Goal: Information Seeking & Learning: Learn about a topic

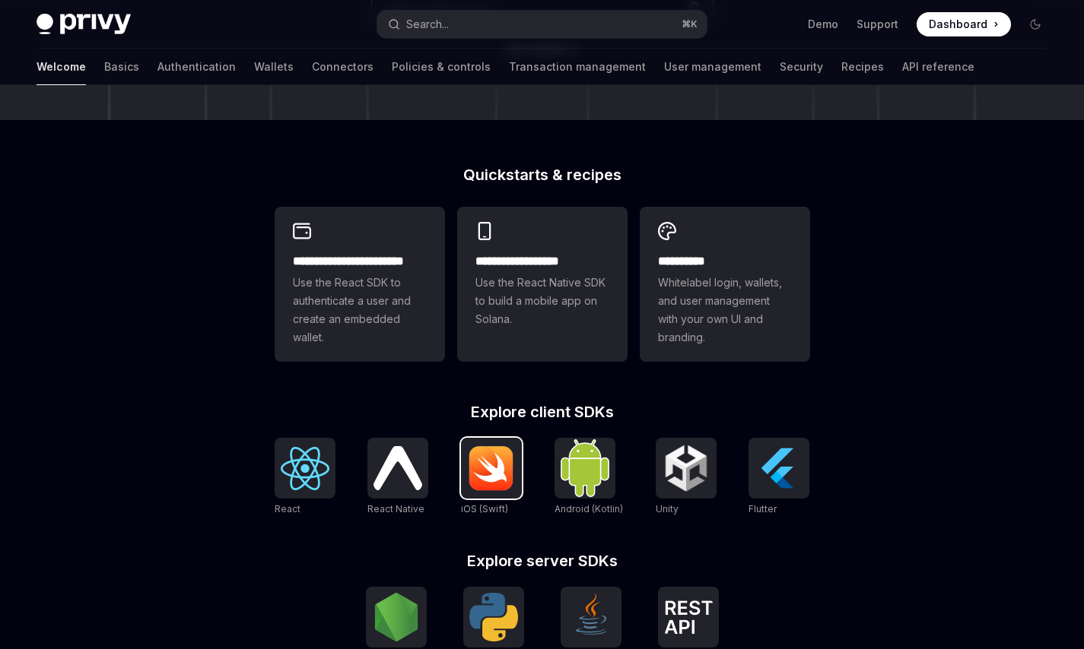
scroll to position [313, 0]
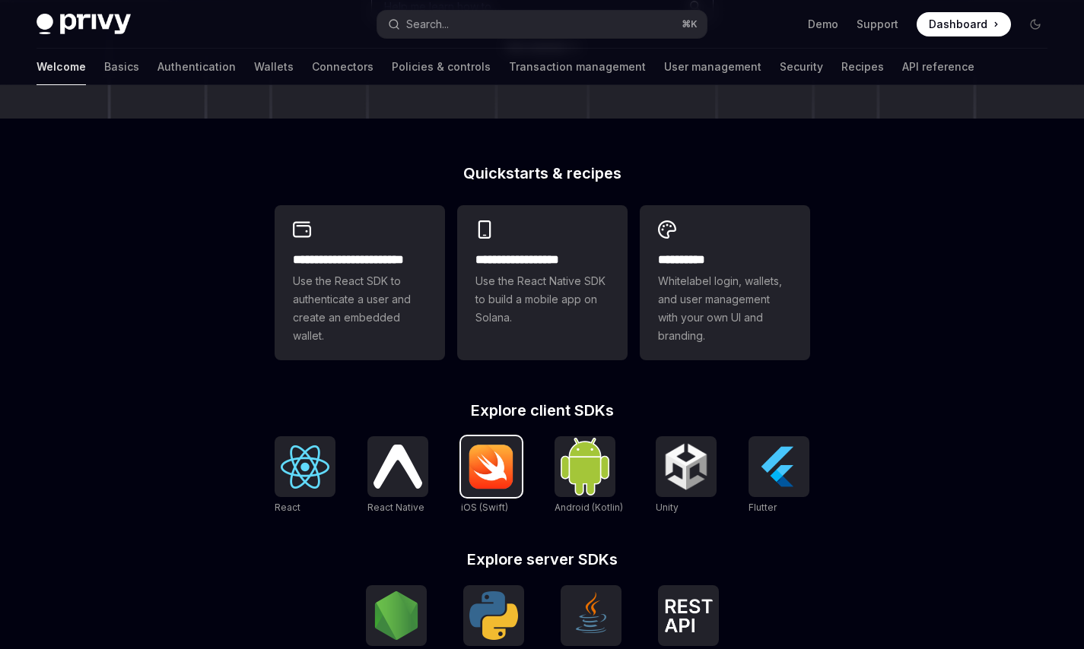
click at [495, 459] on img at bounding box center [491, 467] width 49 height 46
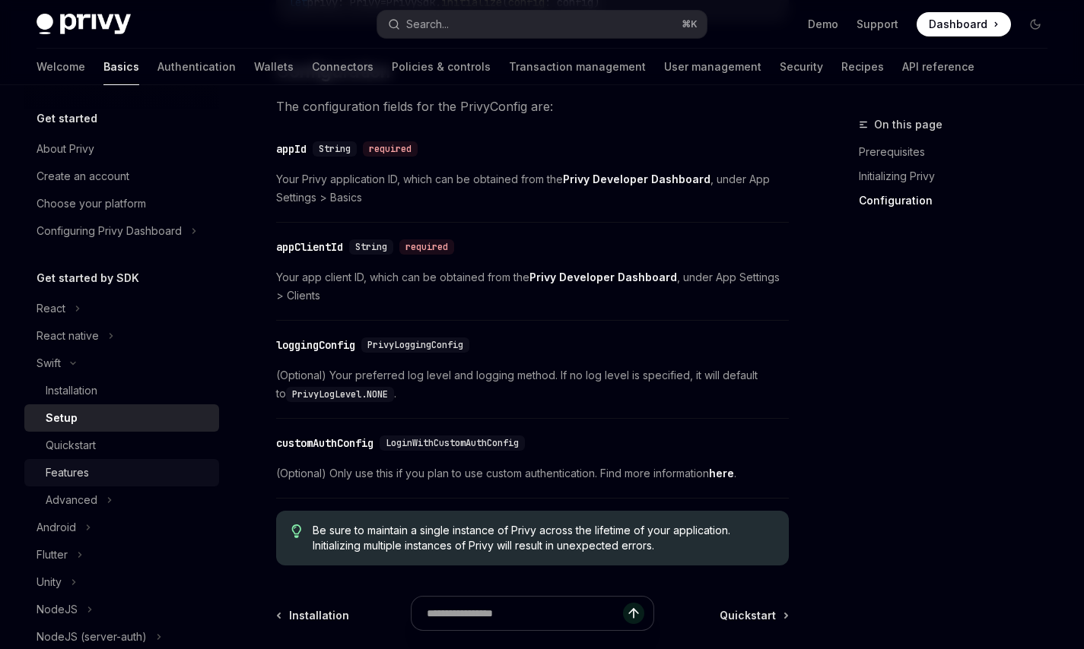
scroll to position [725, 0]
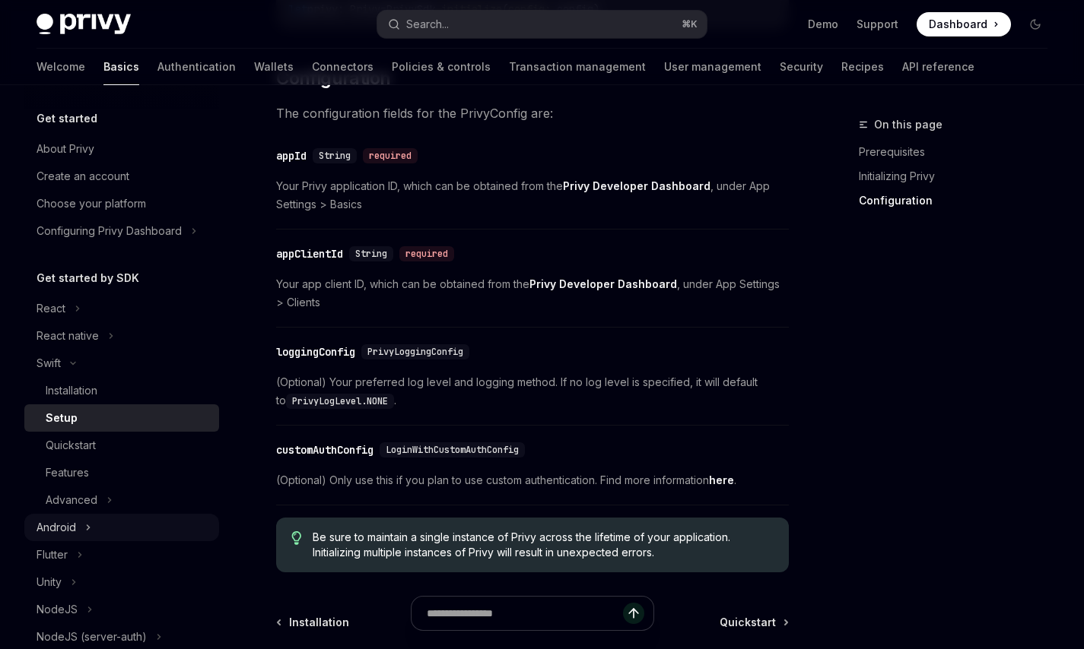
click at [127, 526] on div "Android" at bounding box center [121, 527] width 195 height 27
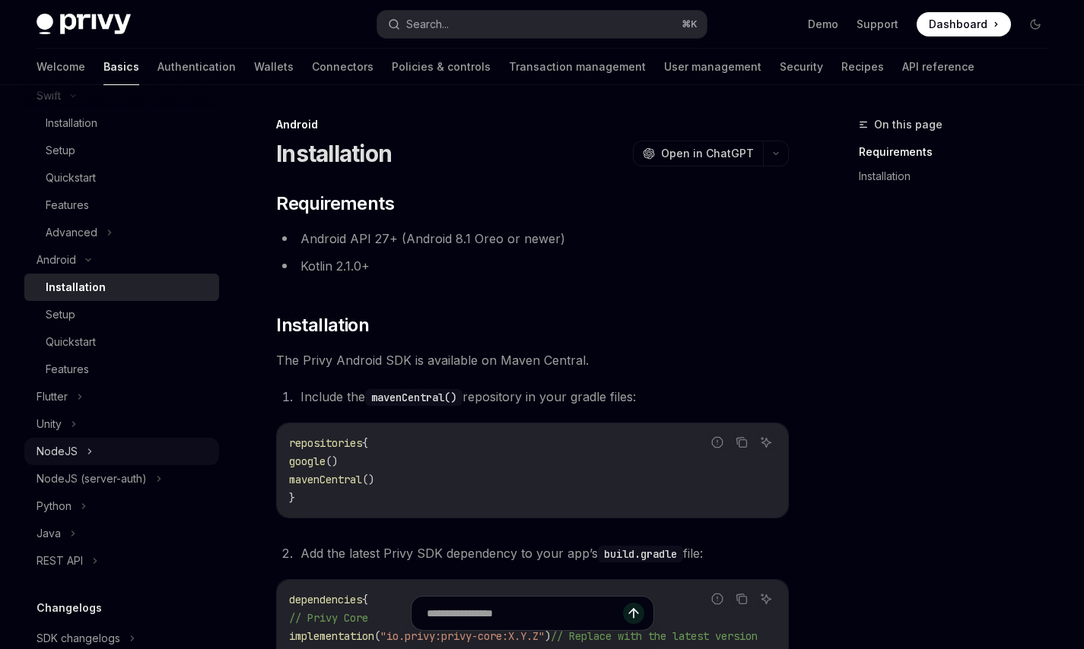
scroll to position [287, 0]
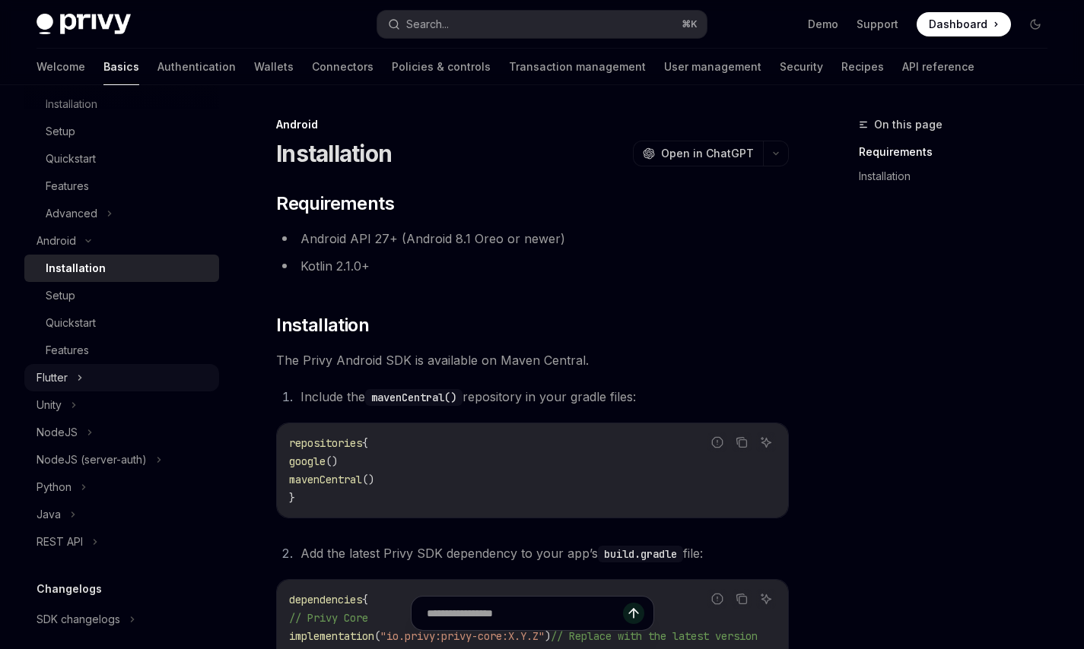
click at [119, 378] on div "Flutter" at bounding box center [121, 377] width 195 height 27
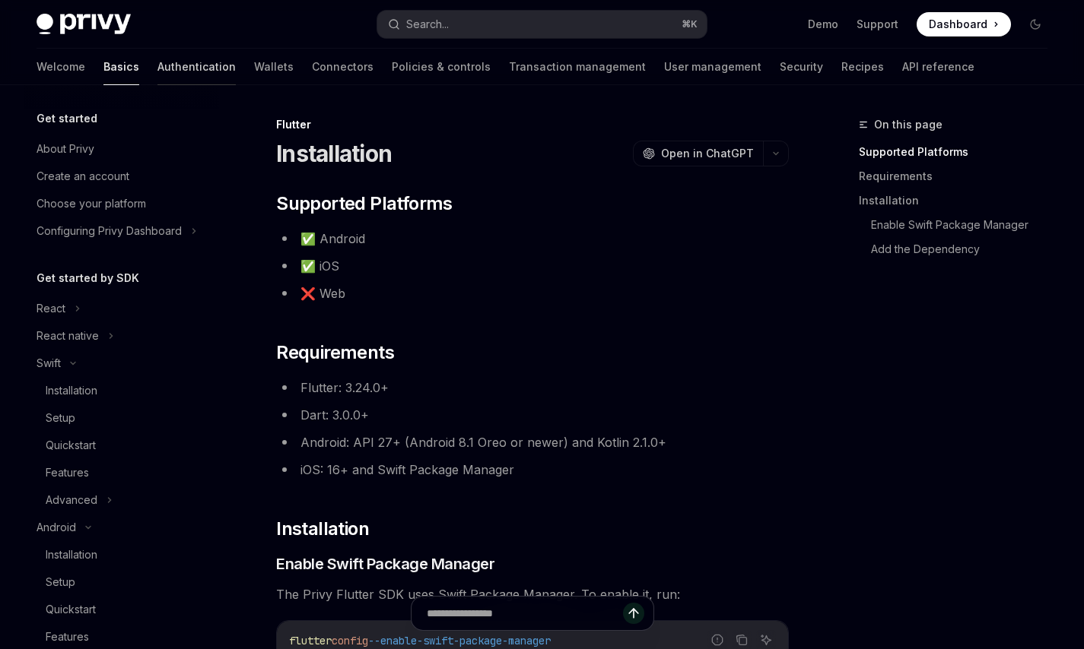
click at [157, 74] on link "Authentication" at bounding box center [196, 67] width 78 height 37
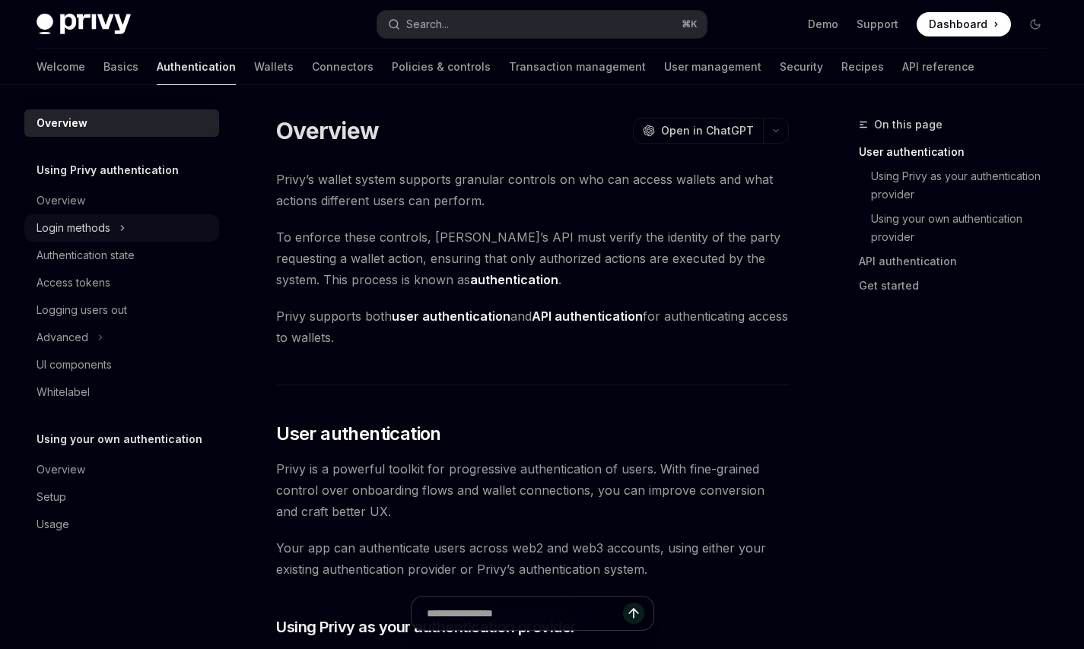
click at [151, 231] on div "Login methods" at bounding box center [121, 227] width 195 height 27
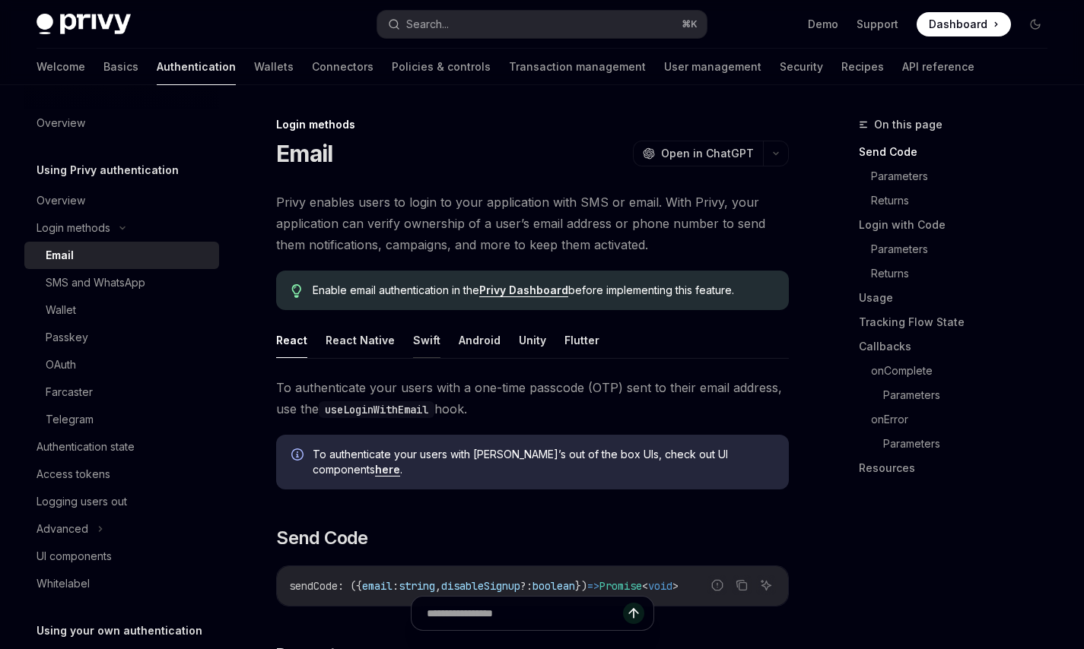
click at [420, 341] on button "Swift" at bounding box center [426, 340] width 27 height 36
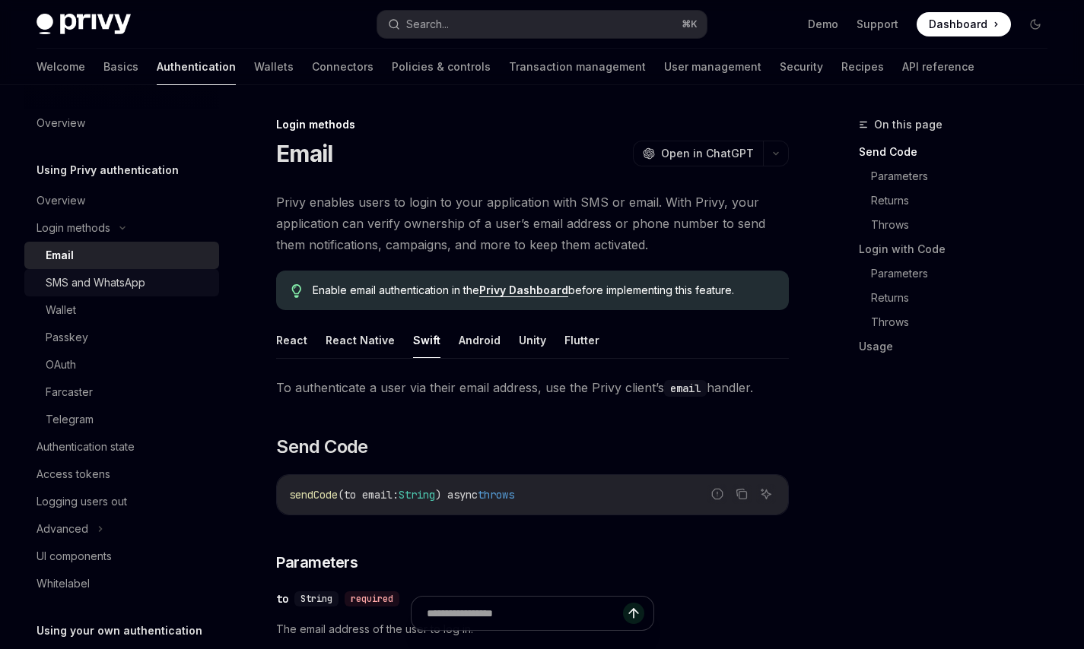
click at [138, 284] on div "SMS and WhatsApp" at bounding box center [96, 283] width 100 height 18
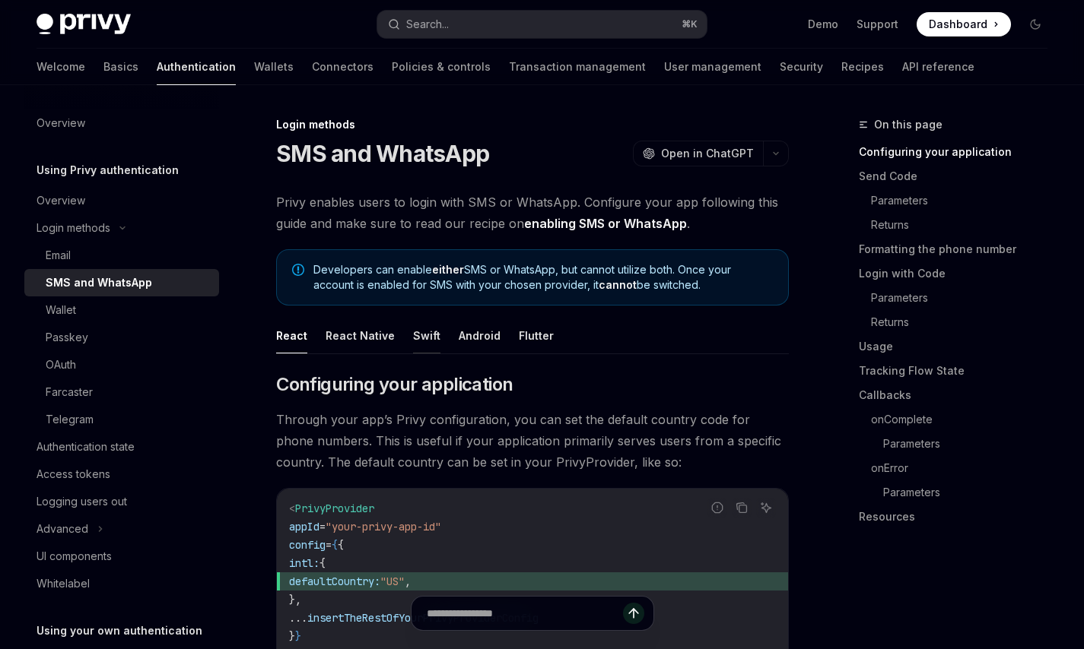
click at [418, 341] on button "Swift" at bounding box center [426, 336] width 27 height 36
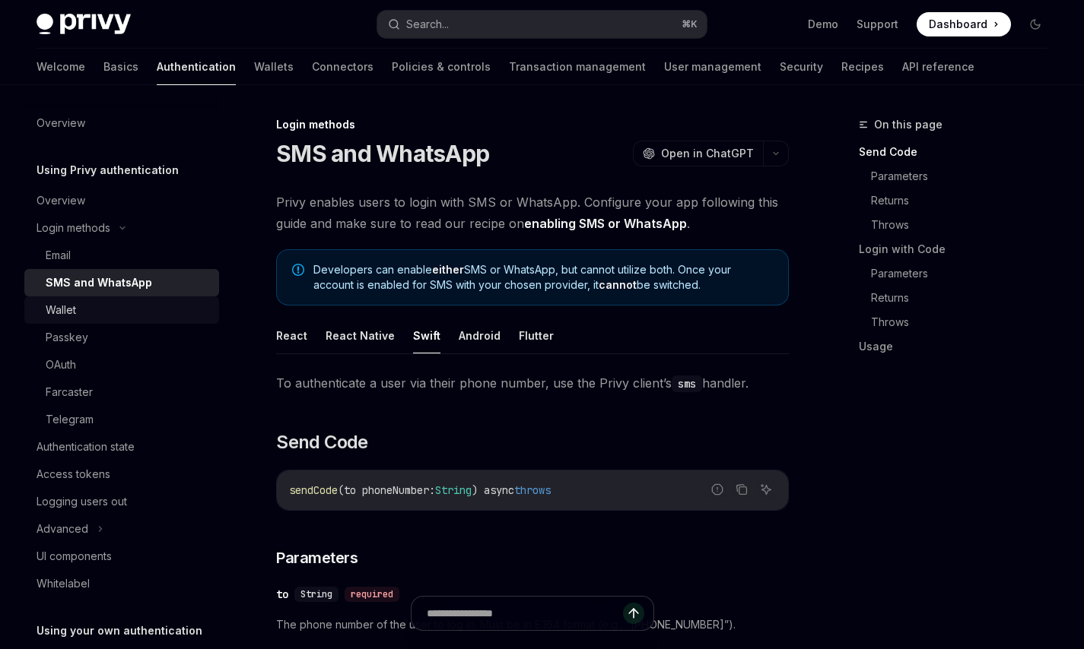
click at [84, 307] on div "Wallet" at bounding box center [128, 310] width 164 height 18
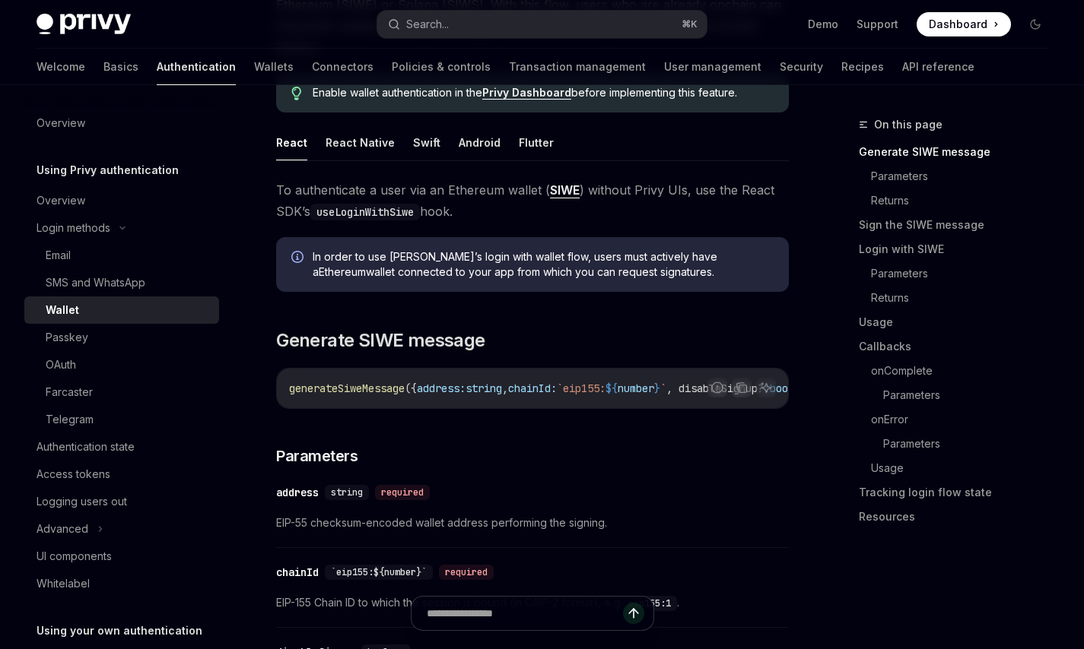
scroll to position [223, 0]
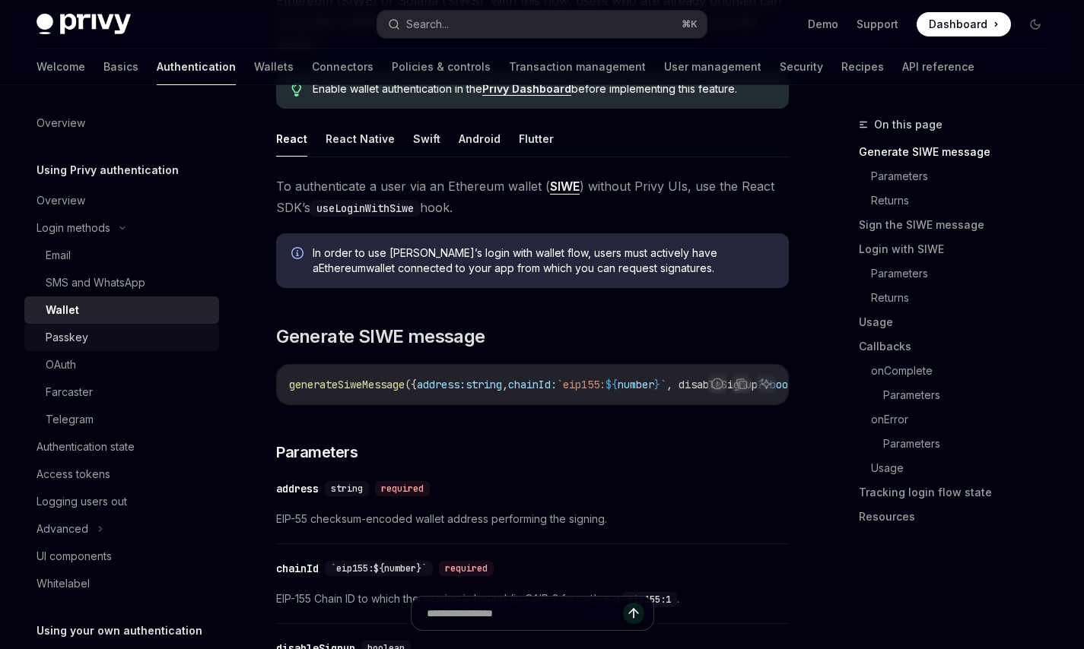
click at [103, 342] on div "Passkey" at bounding box center [128, 338] width 164 height 18
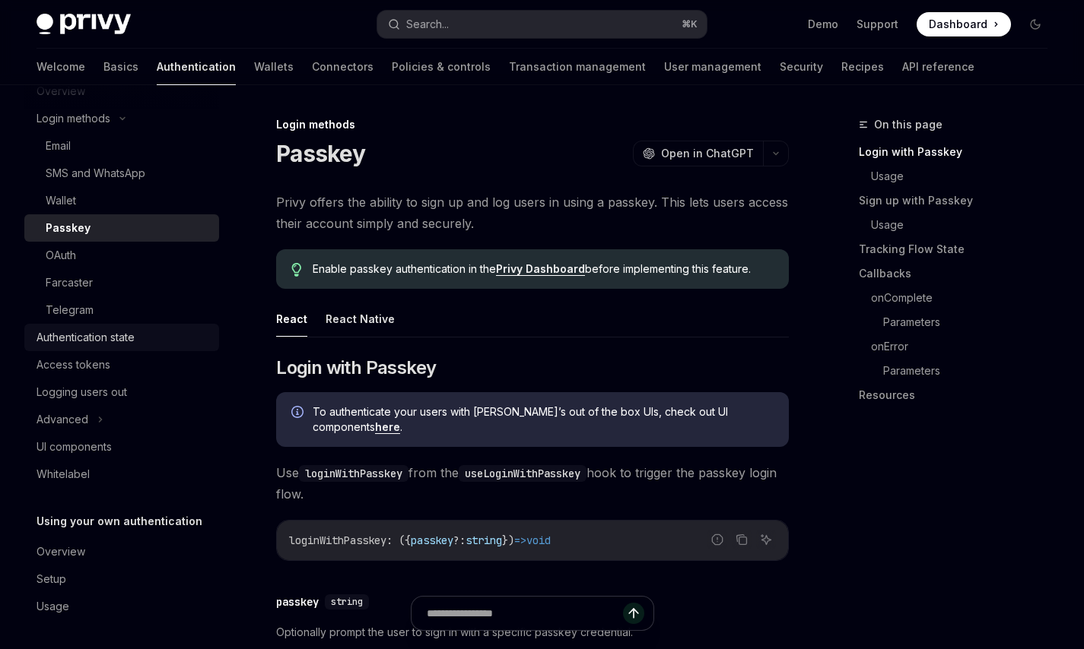
scroll to position [111, 0]
click at [116, 446] on div "UI components" at bounding box center [123, 446] width 173 height 18
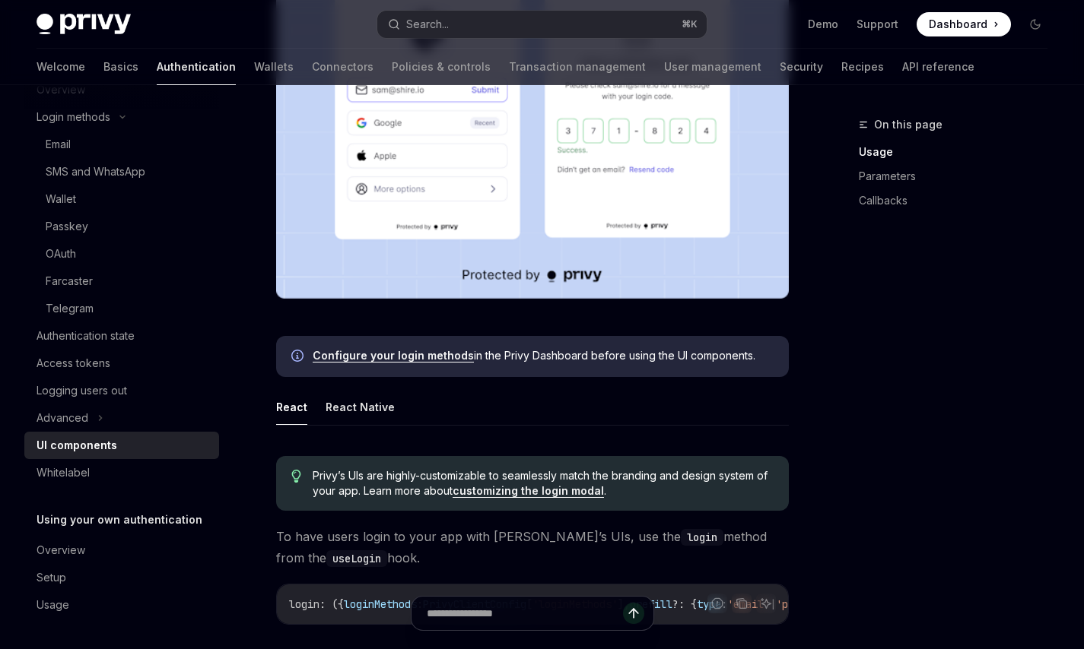
scroll to position [449, 0]
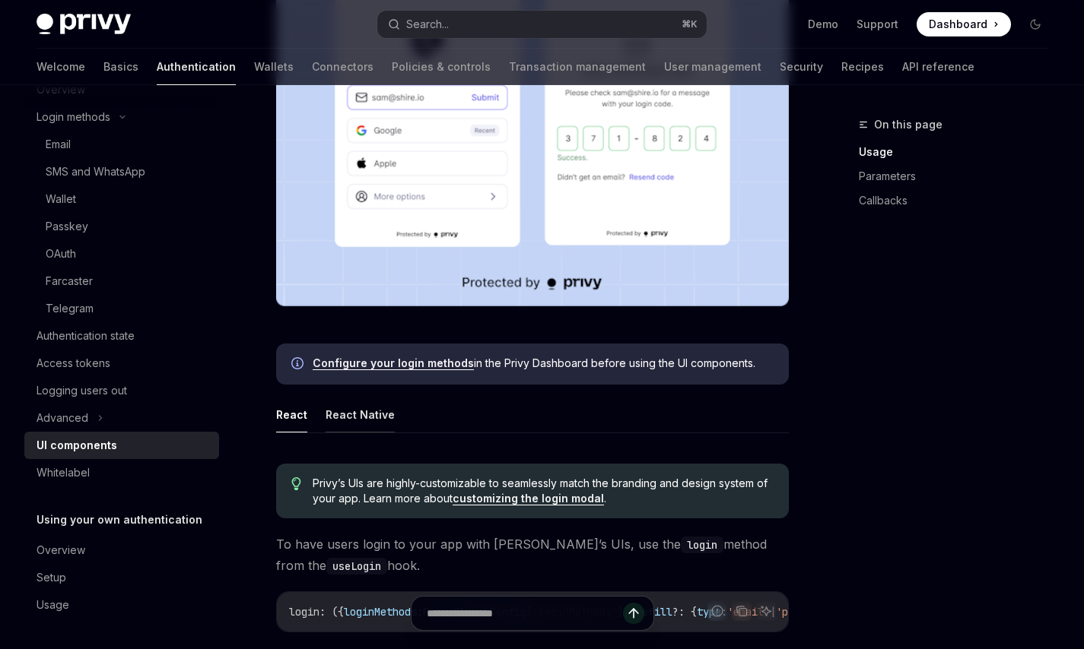
click at [338, 415] on button "React Native" at bounding box center [359, 415] width 69 height 36
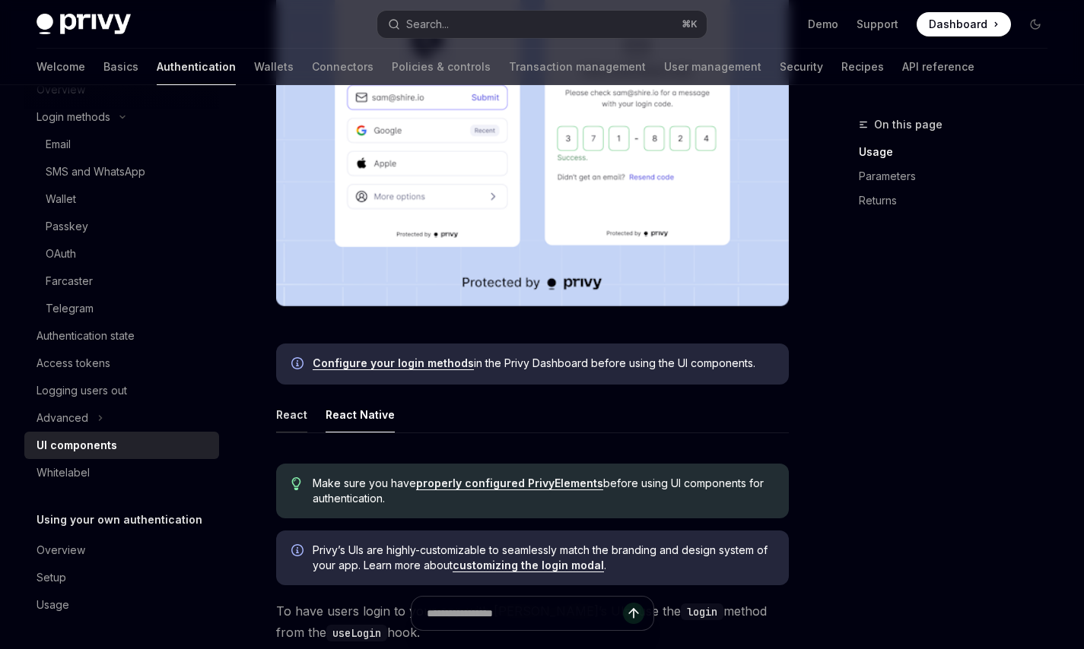
click at [287, 416] on button "React" at bounding box center [291, 415] width 31 height 36
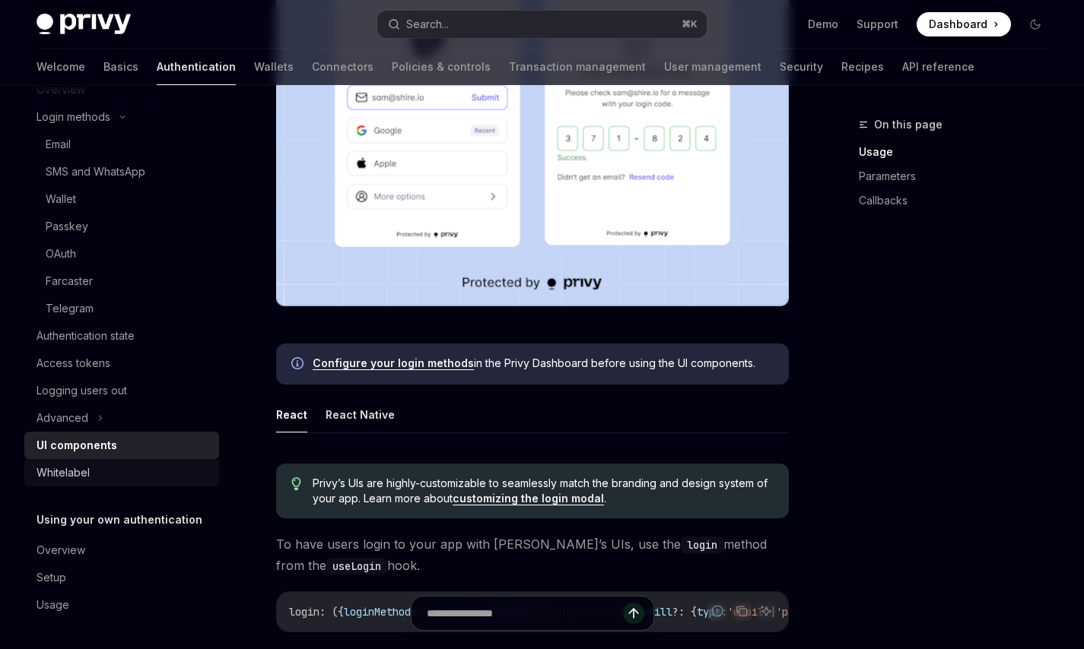
click at [88, 470] on div "Whitelabel" at bounding box center [63, 473] width 53 height 18
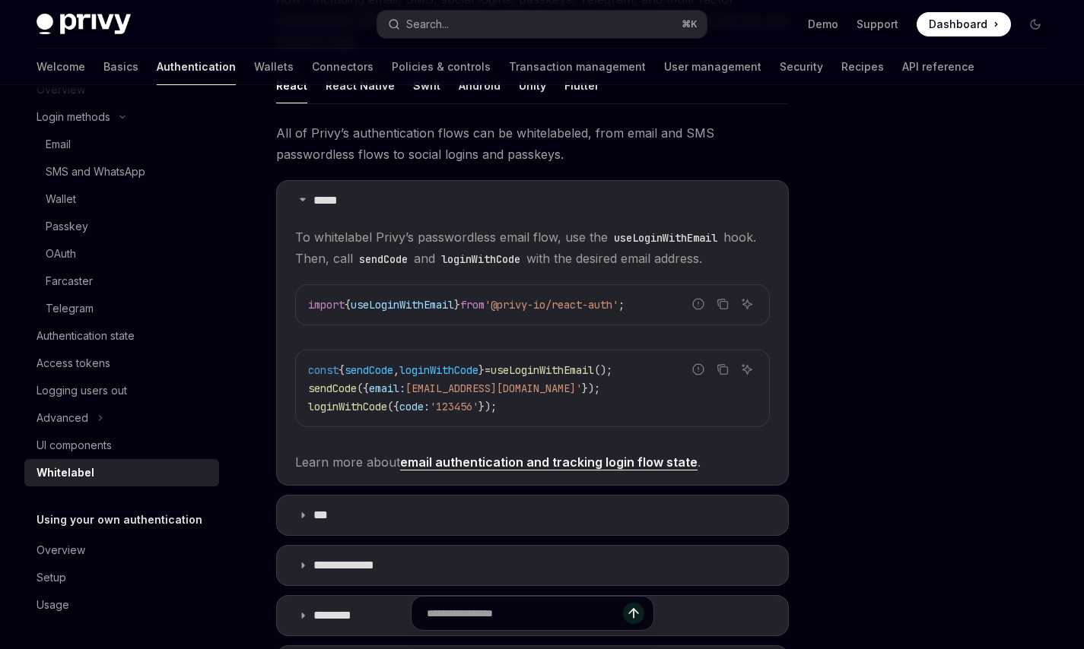
scroll to position [256, 0]
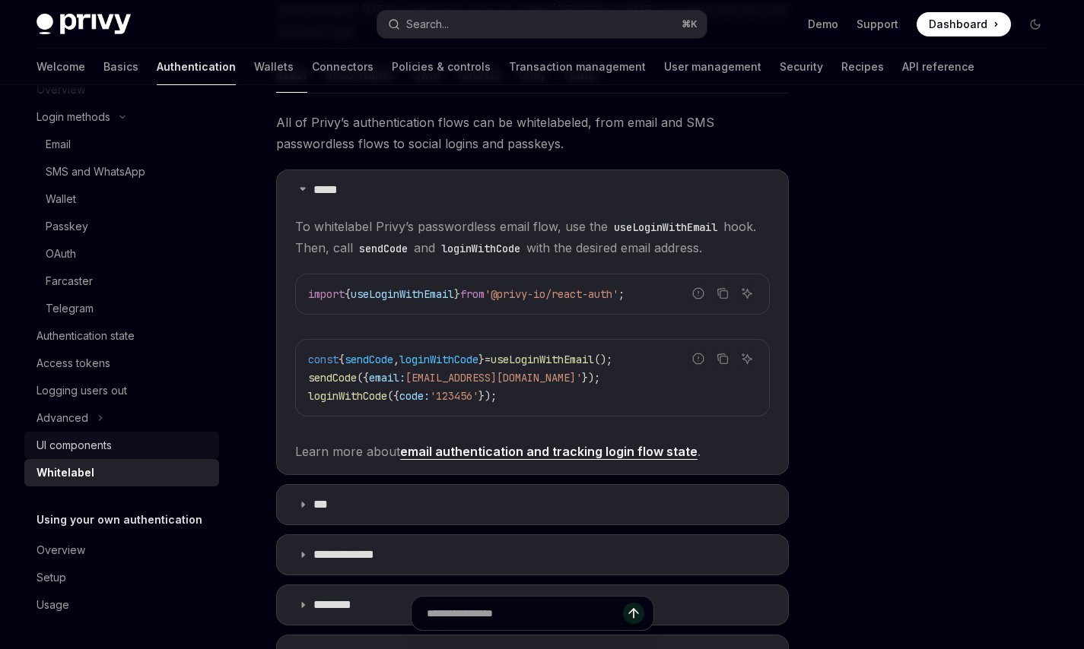
click at [61, 441] on div "UI components" at bounding box center [74, 446] width 75 height 18
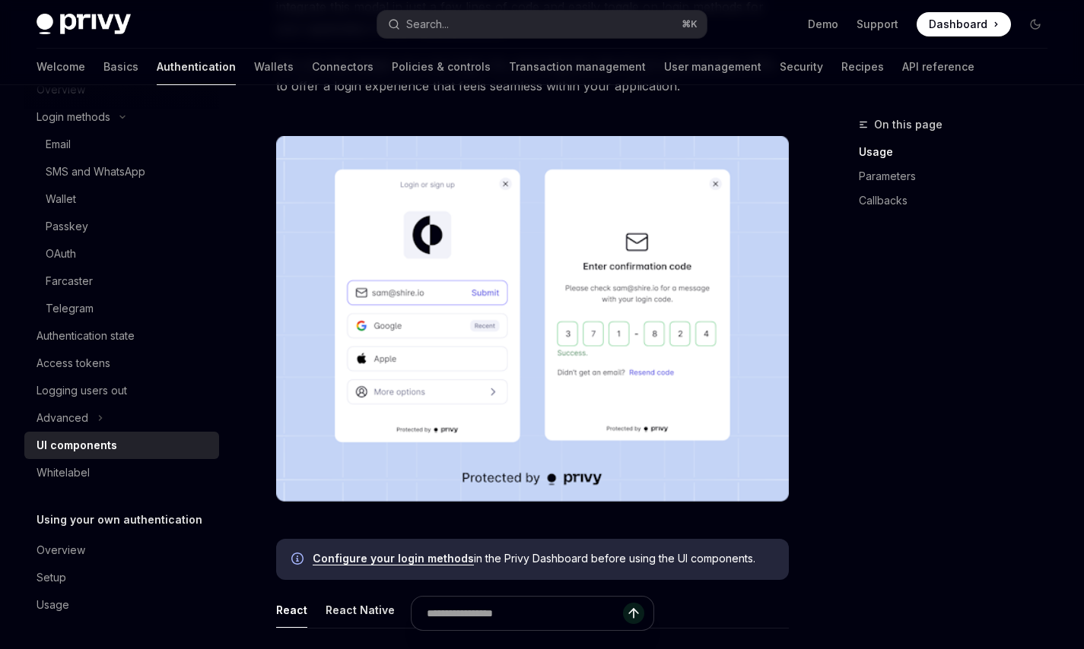
scroll to position [254, 0]
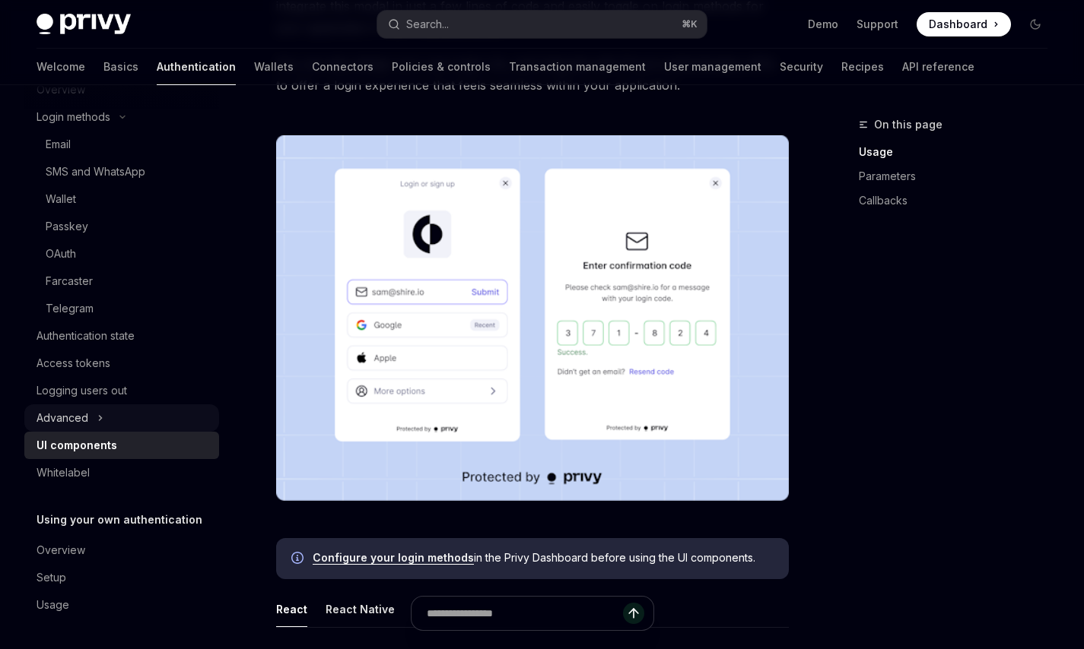
click at [97, 420] on icon at bounding box center [100, 418] width 6 height 18
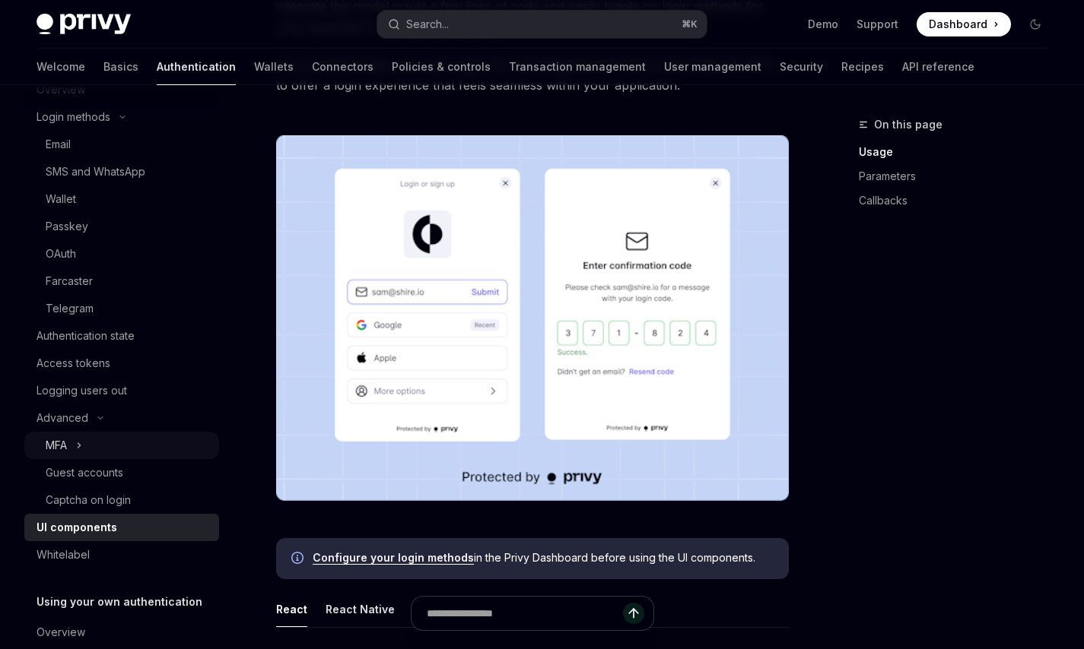
click at [117, 442] on div "MFA" at bounding box center [121, 445] width 195 height 27
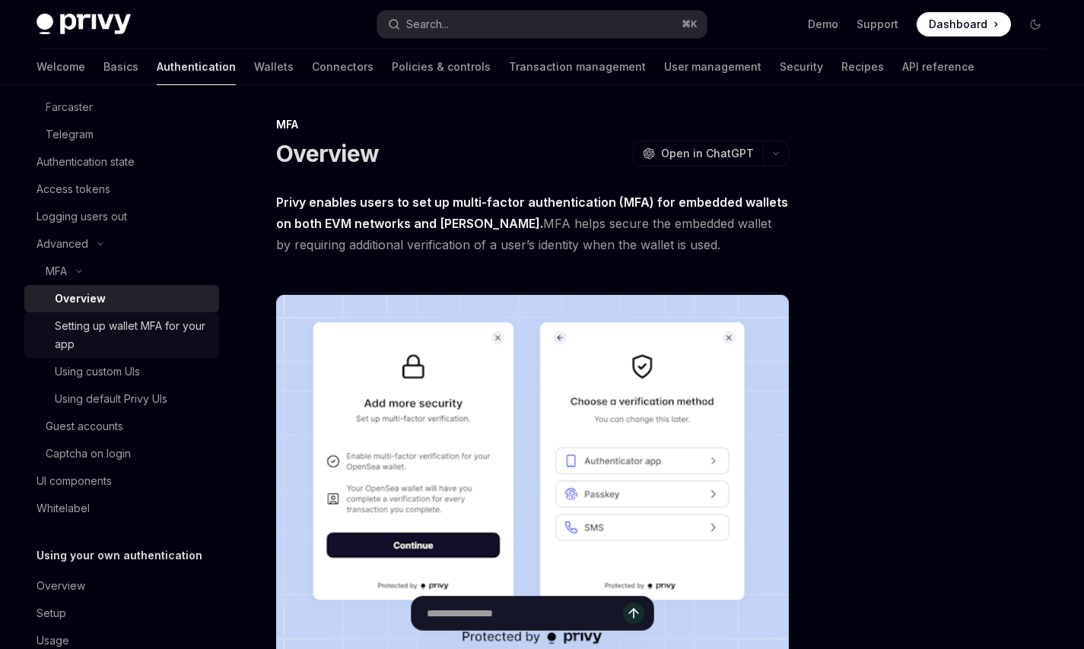
scroll to position [287, 0]
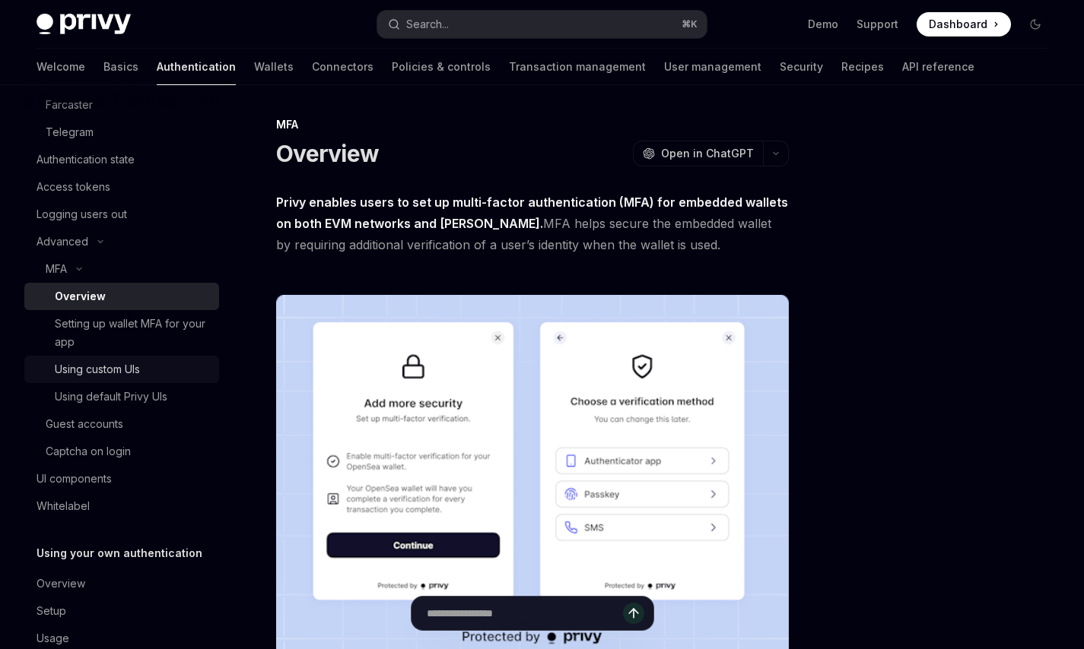
click at [137, 371] on div "Using custom UIs" at bounding box center [97, 369] width 85 height 18
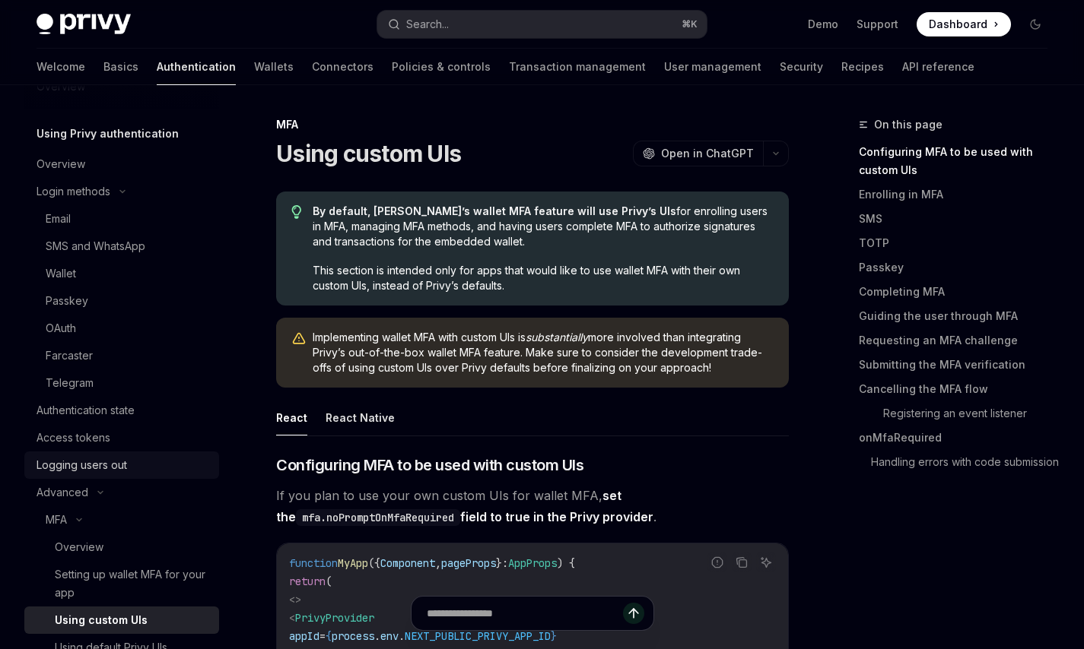
scroll to position [35, 0]
click at [66, 365] on div "Farcaster" at bounding box center [69, 357] width 47 height 18
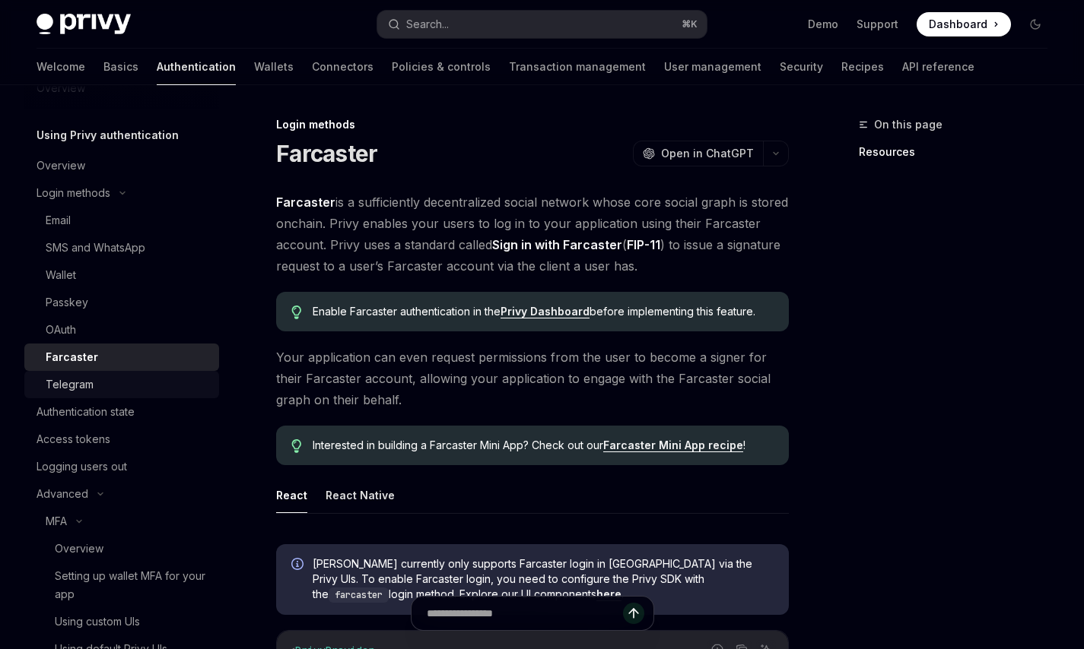
click at [75, 383] on div "Telegram" at bounding box center [70, 385] width 48 height 18
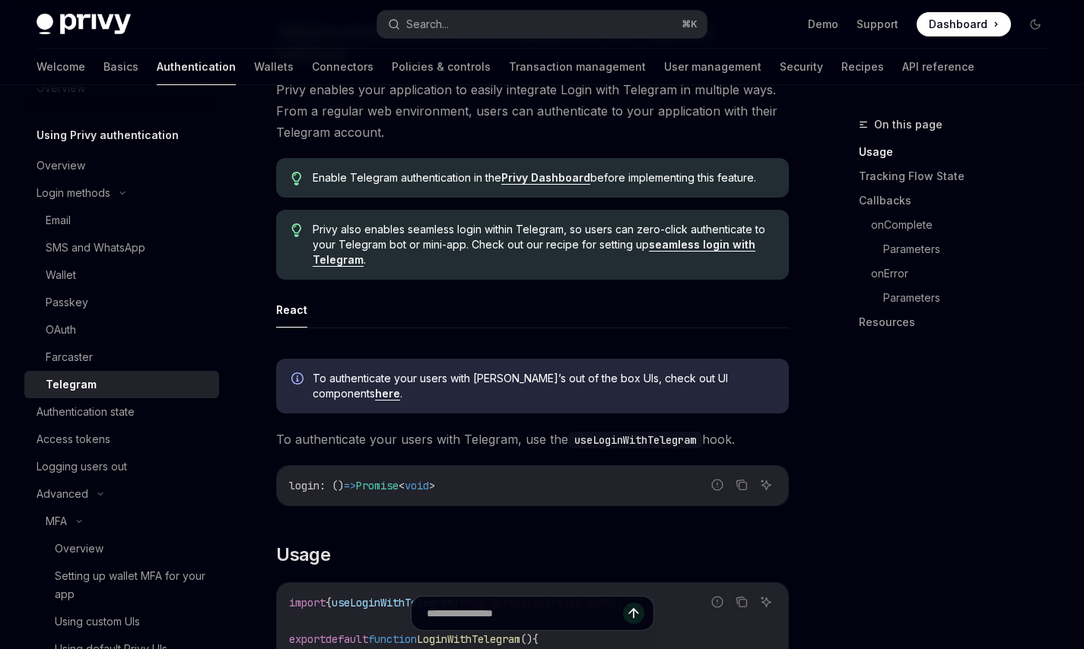
scroll to position [184, 0]
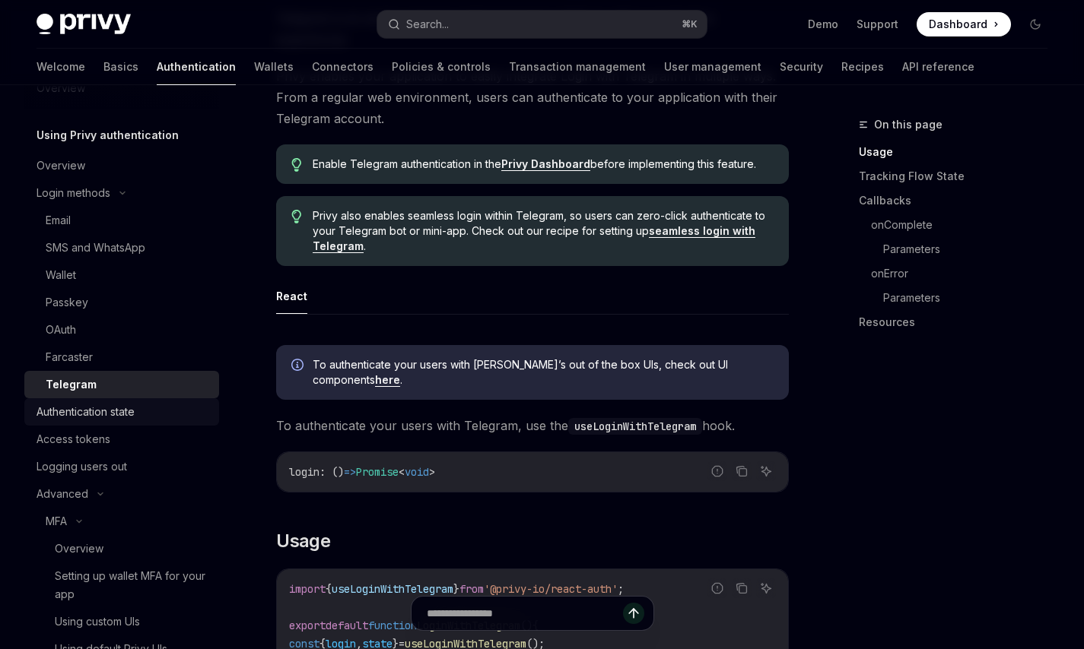
click at [126, 415] on div "Authentication state" at bounding box center [86, 412] width 98 height 18
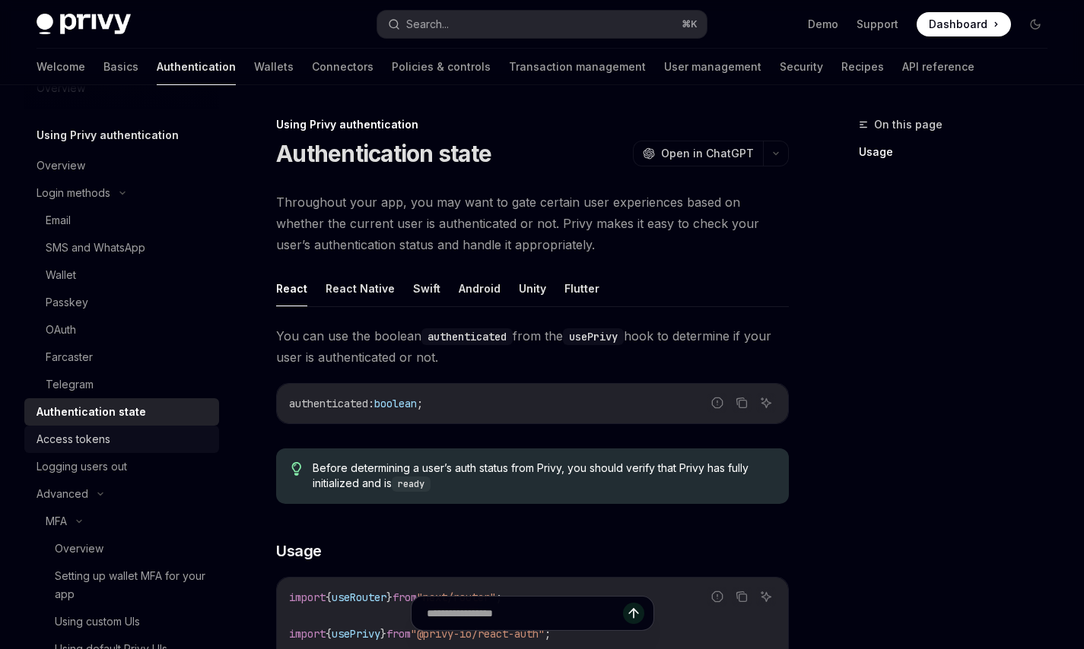
click at [80, 443] on div "Access tokens" at bounding box center [74, 439] width 74 height 18
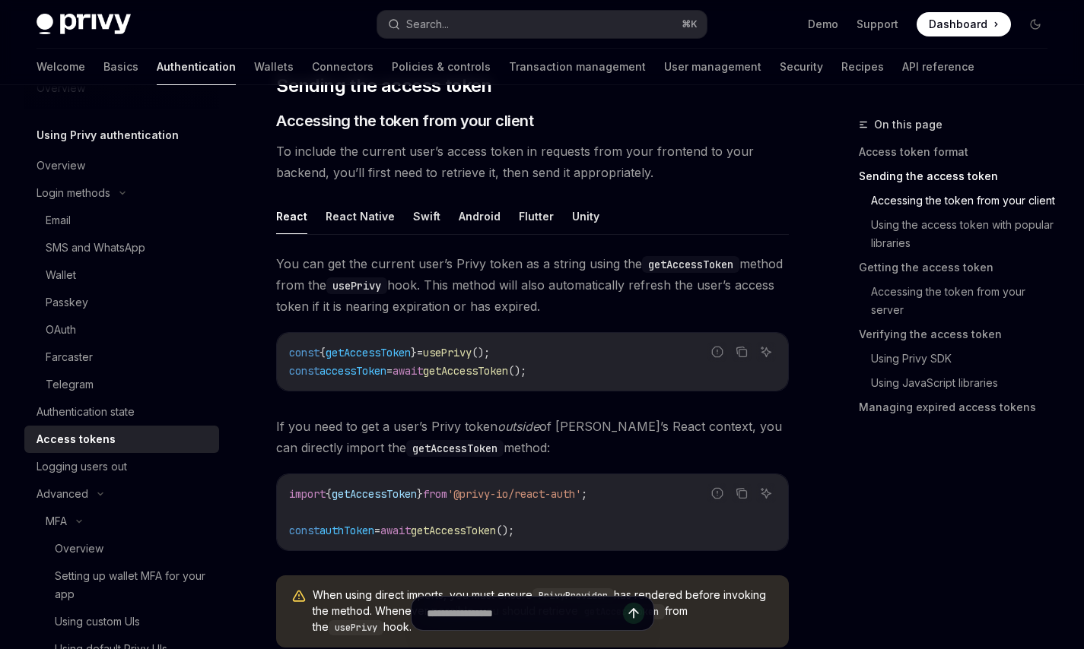
scroll to position [629, 0]
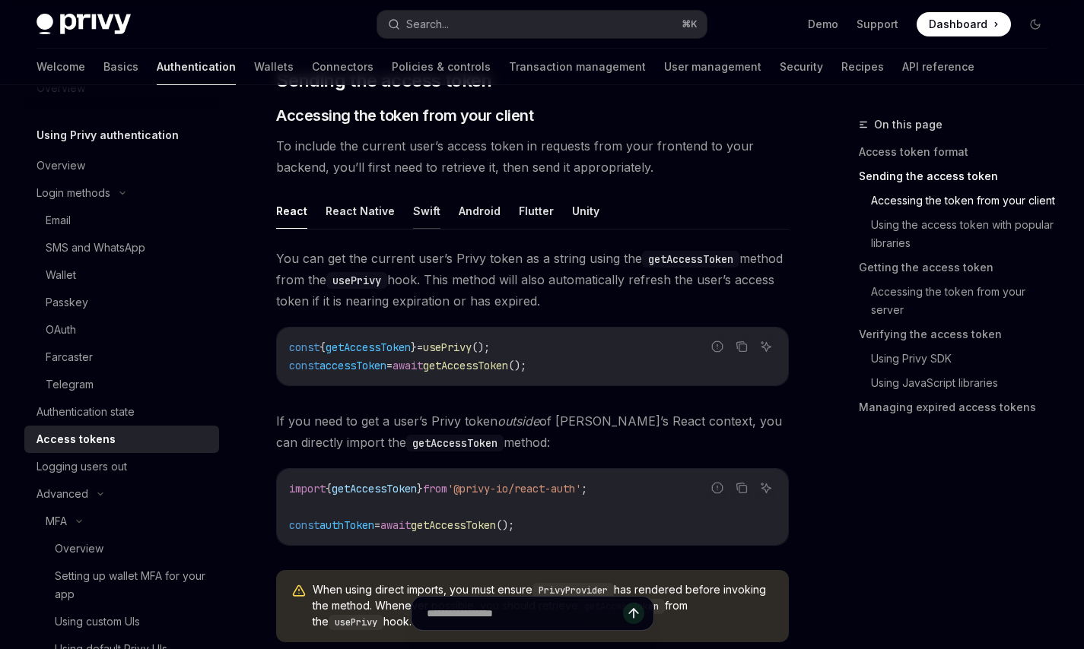
click at [423, 214] on button "Swift" at bounding box center [426, 211] width 27 height 36
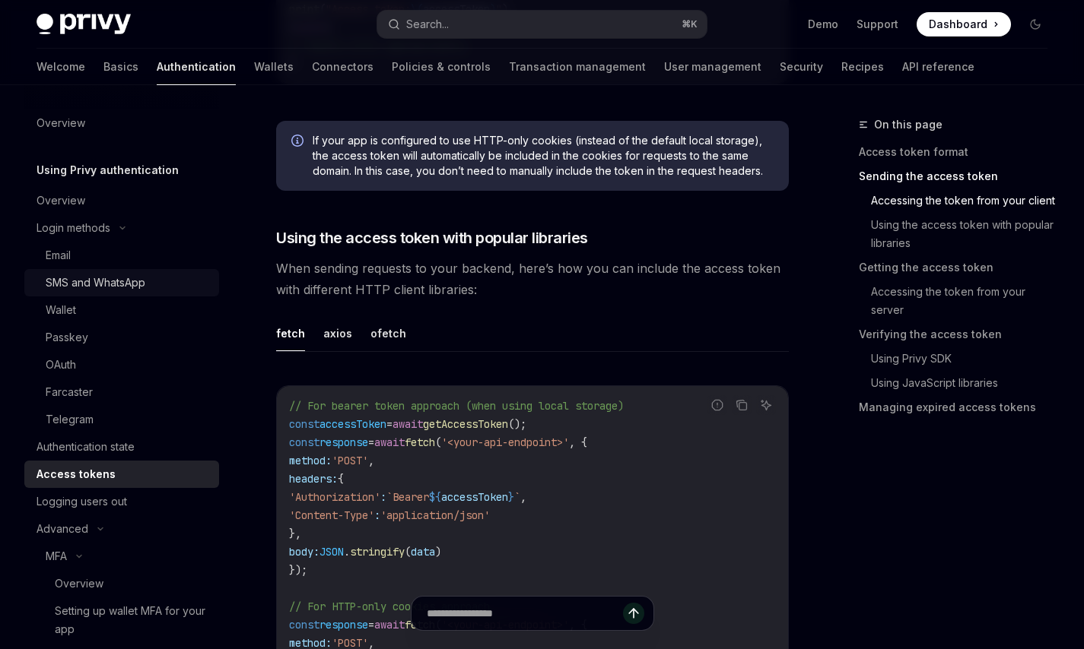
click at [111, 283] on div "SMS and WhatsApp" at bounding box center [96, 283] width 100 height 18
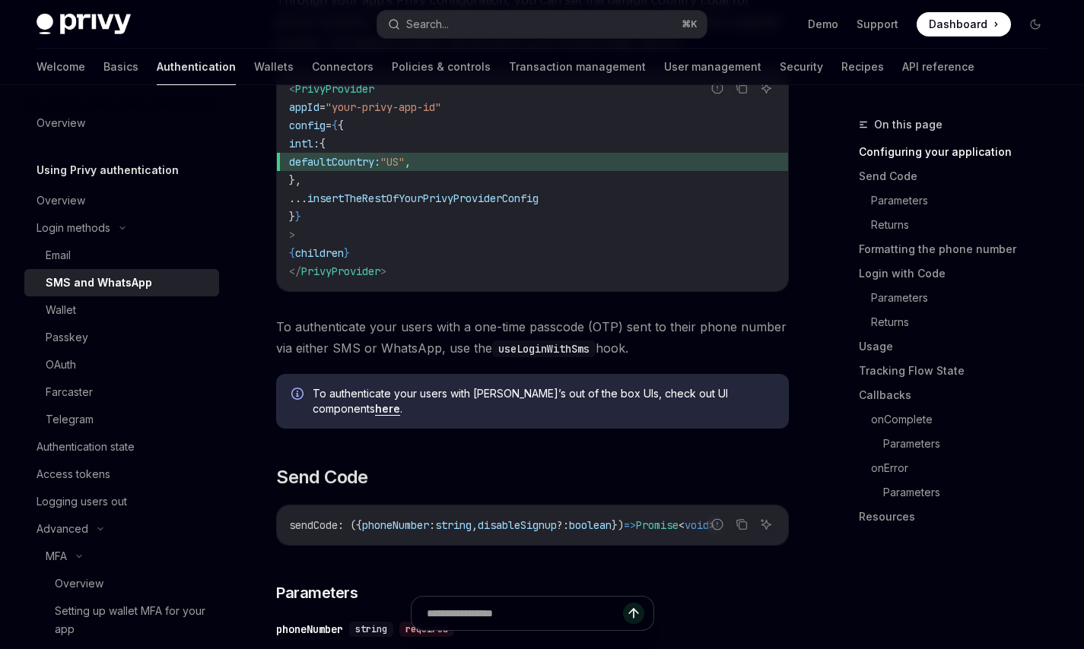
scroll to position [421, 0]
click at [131, 342] on div "Passkey" at bounding box center [128, 338] width 164 height 18
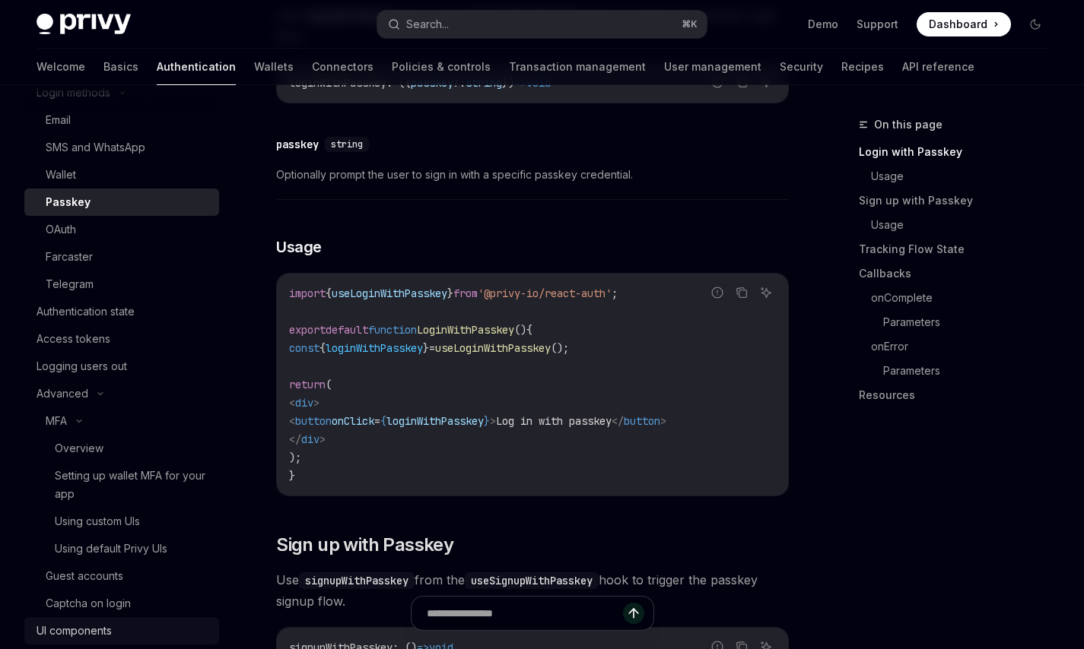
scroll to position [132, 0]
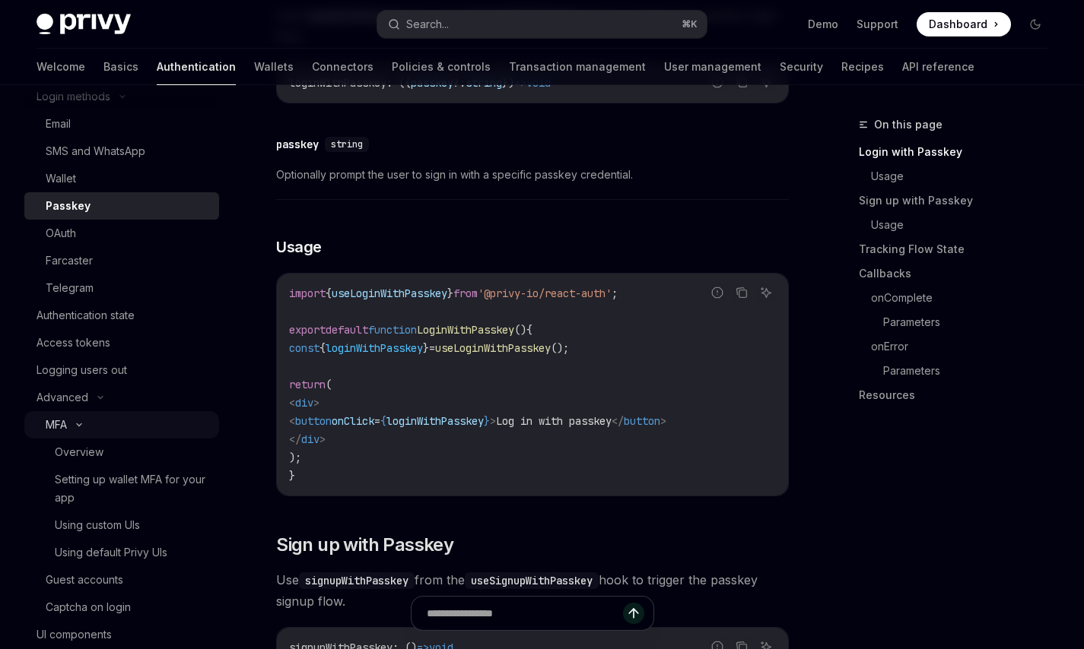
click at [62, 427] on div "MFA" at bounding box center [56, 425] width 21 height 18
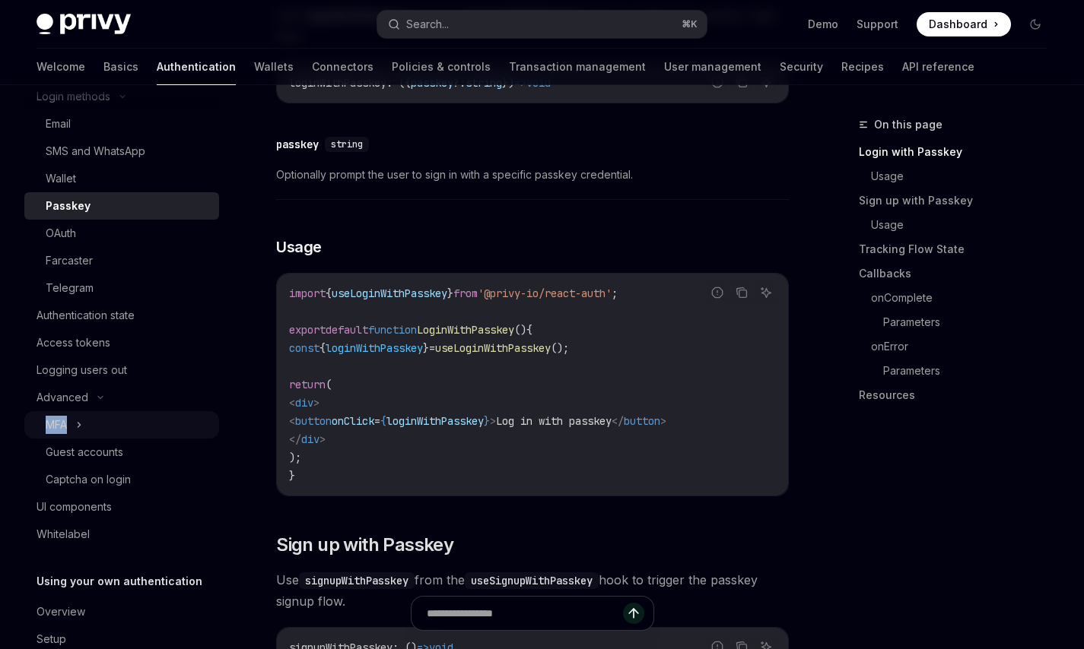
click at [62, 427] on div "MFA" at bounding box center [56, 425] width 21 height 18
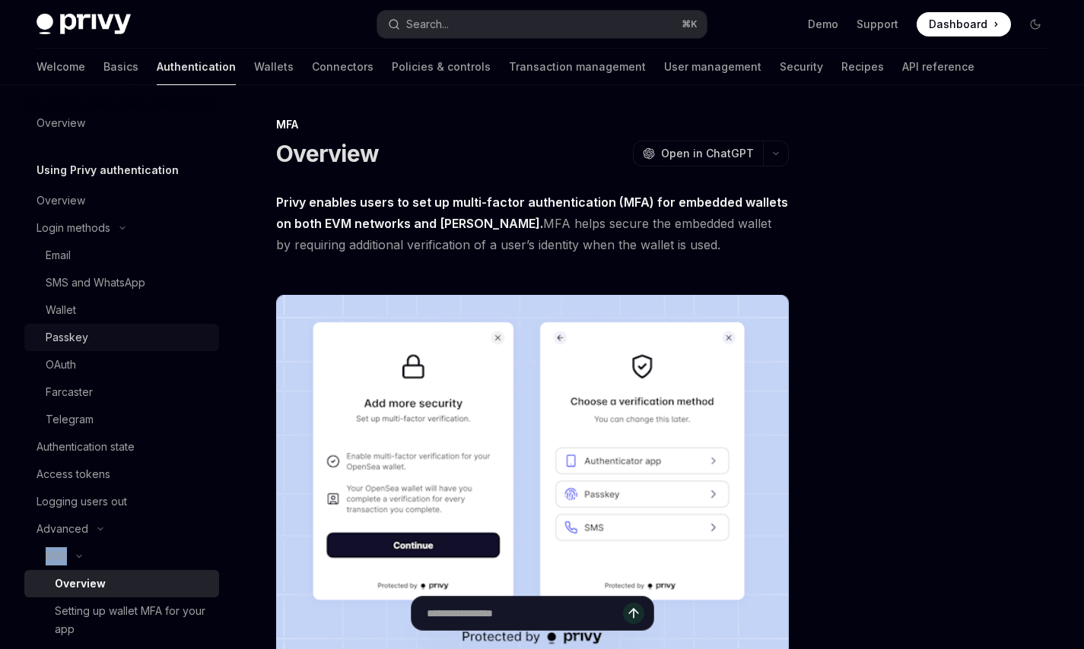
click at [119, 343] on div "Passkey" at bounding box center [128, 338] width 164 height 18
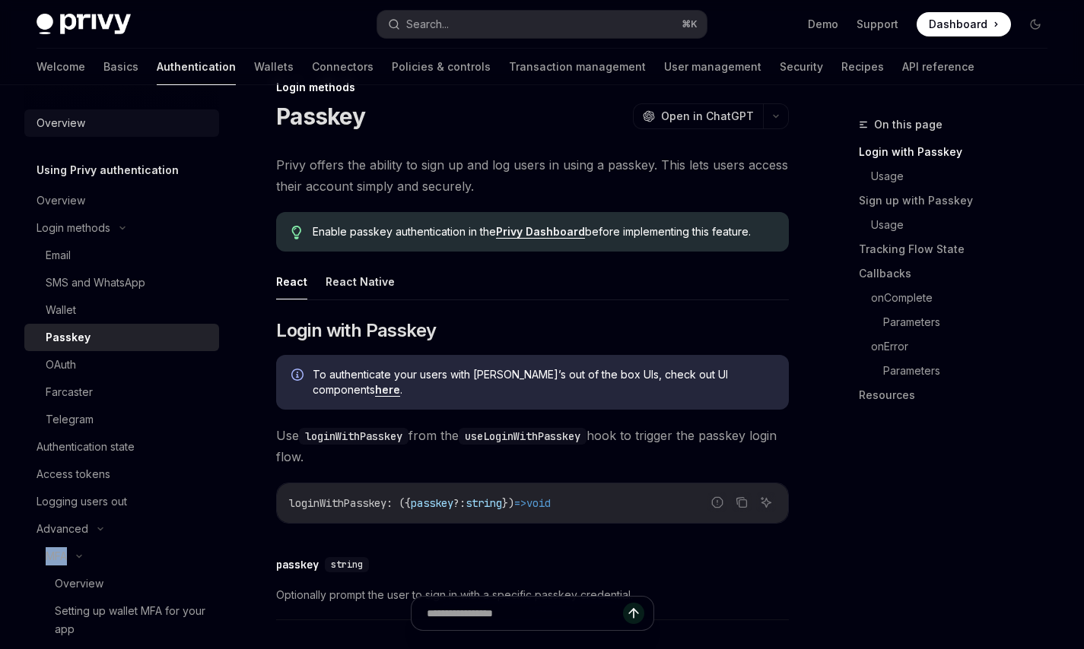
click at [81, 132] on div "Overview" at bounding box center [61, 123] width 49 height 18
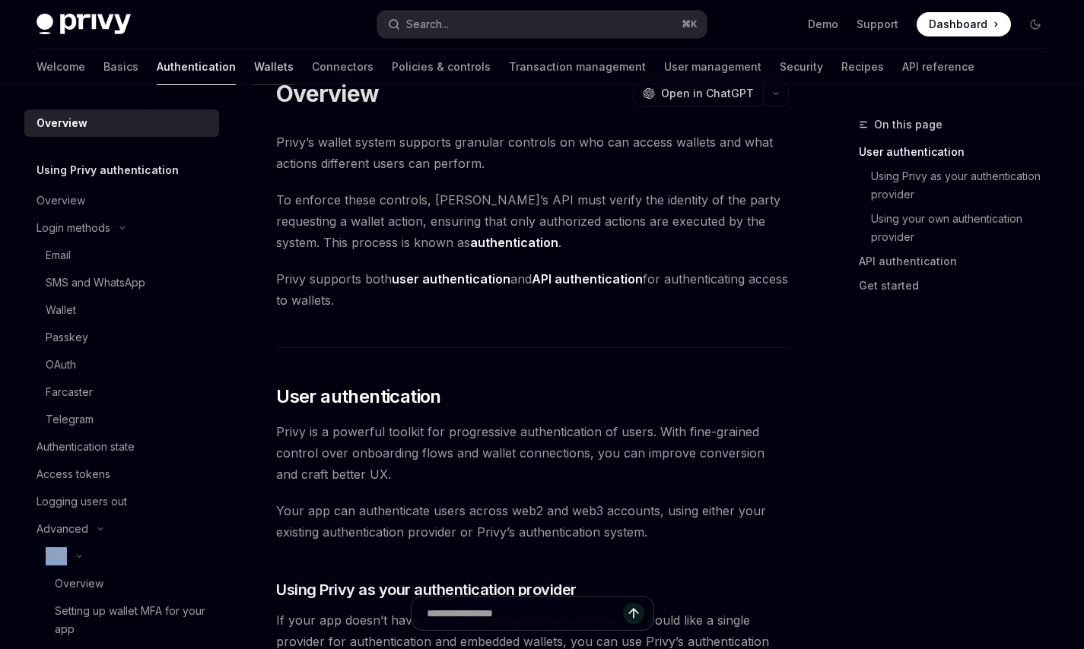
click at [254, 71] on link "Wallets" at bounding box center [274, 67] width 40 height 37
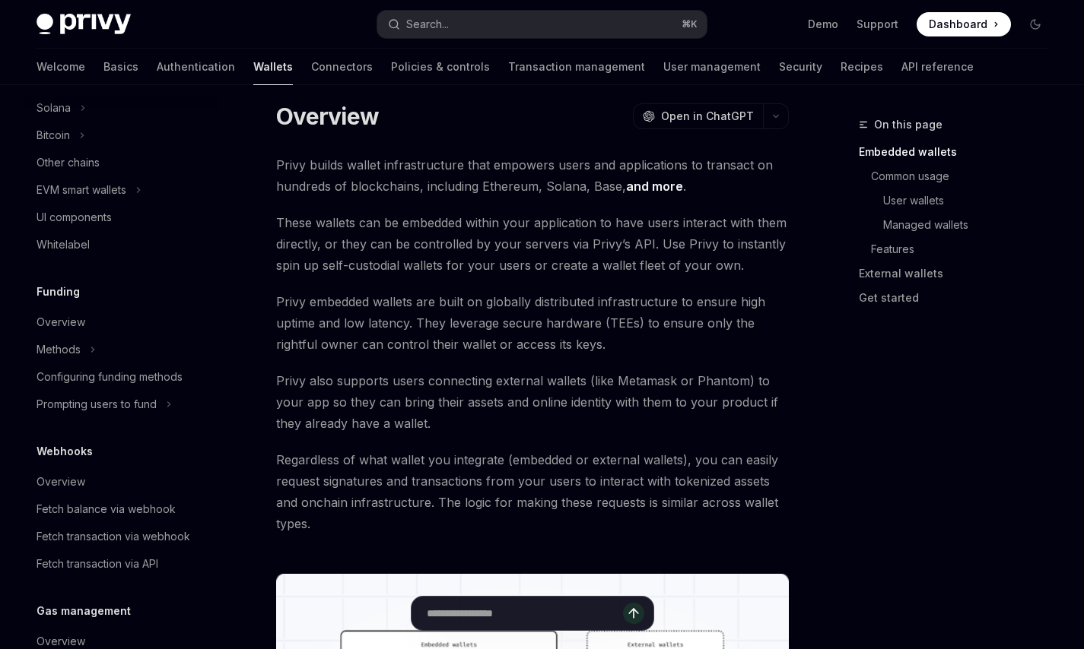
scroll to position [445, 0]
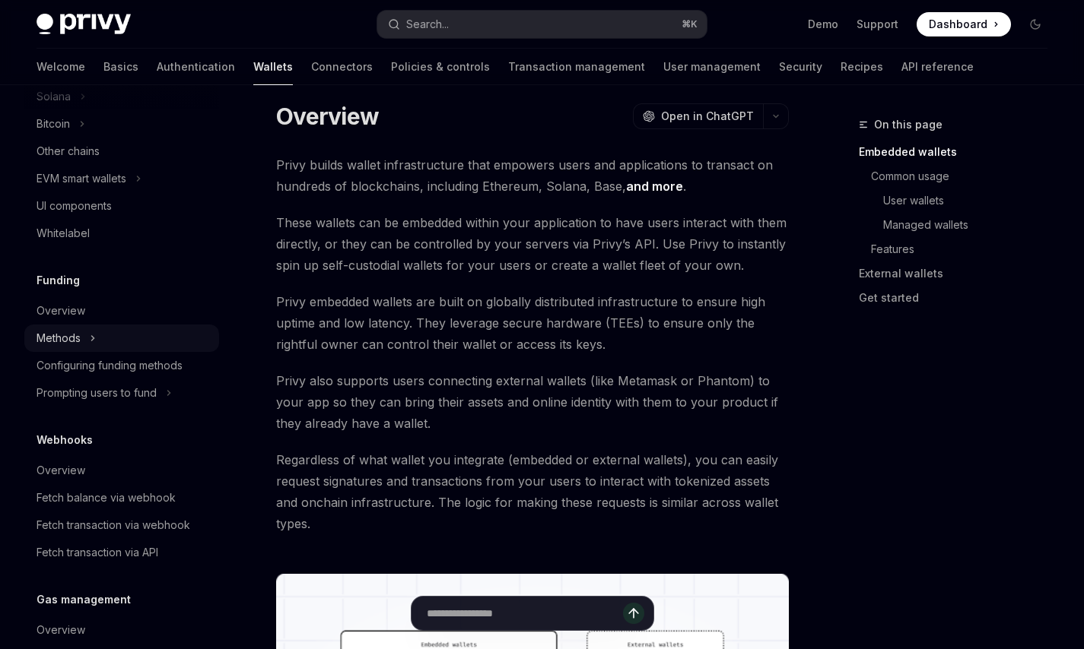
click at [74, 341] on div "Methods" at bounding box center [59, 338] width 44 height 18
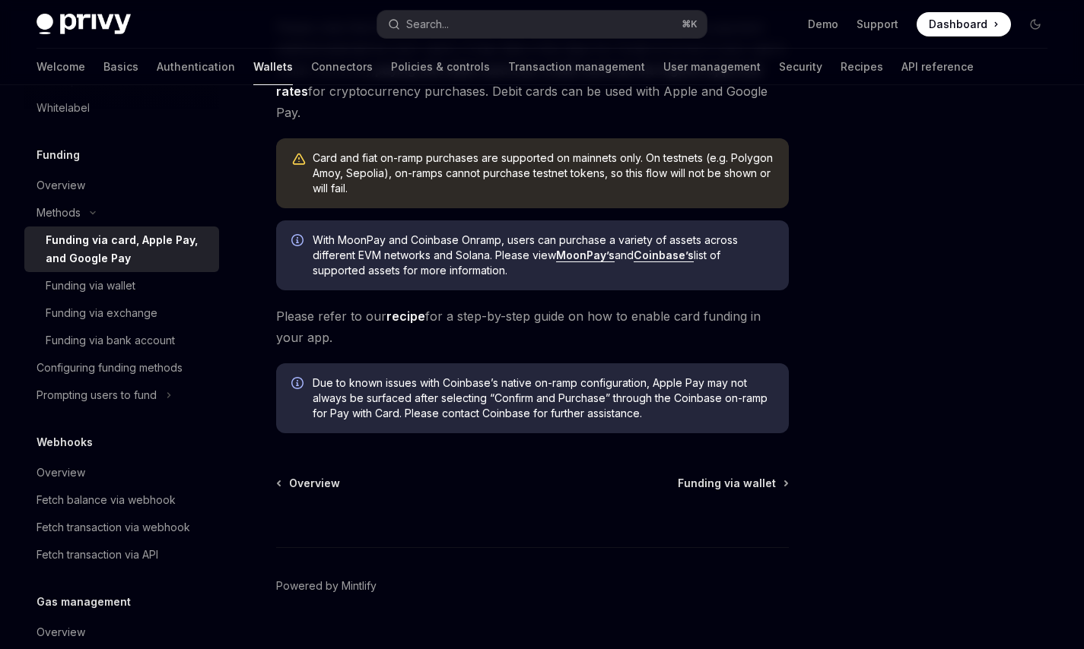
scroll to position [483, 0]
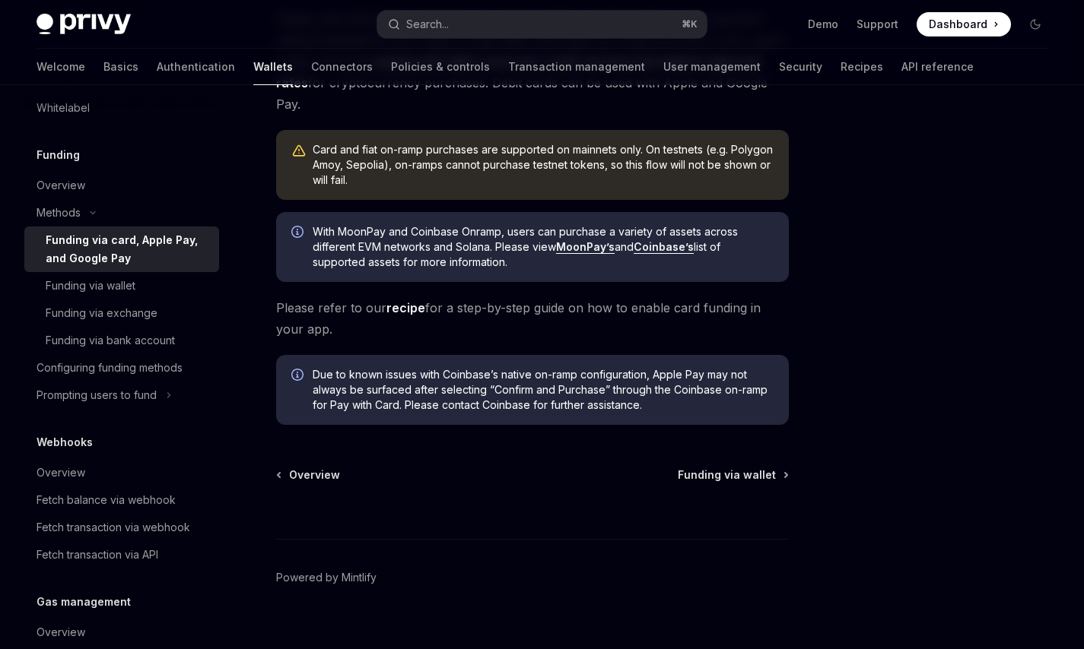
click at [91, 260] on div "Funding via card, Apple Pay, and Google Pay" at bounding box center [128, 249] width 164 height 37
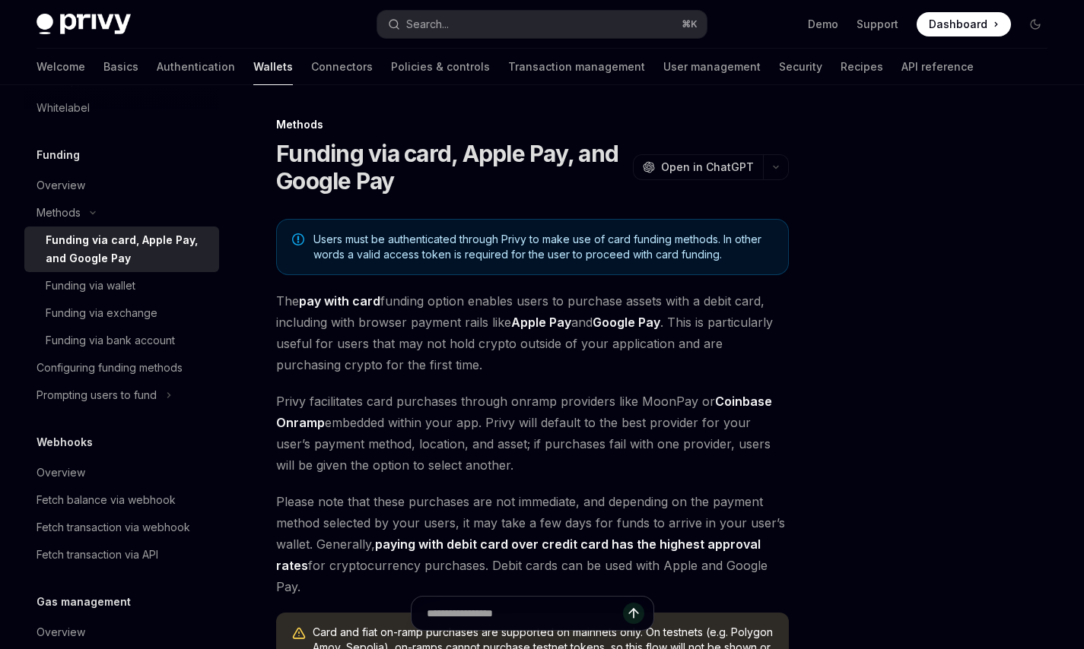
type textarea "*"
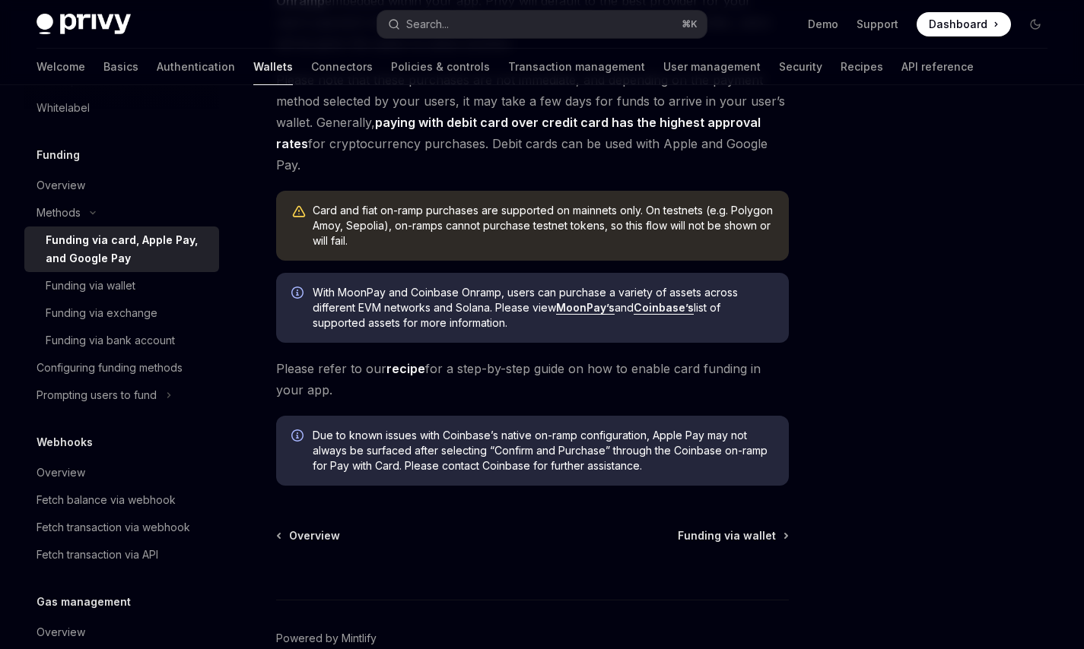
scroll to position [429, 0]
